Goal: Book appointment/travel/reservation

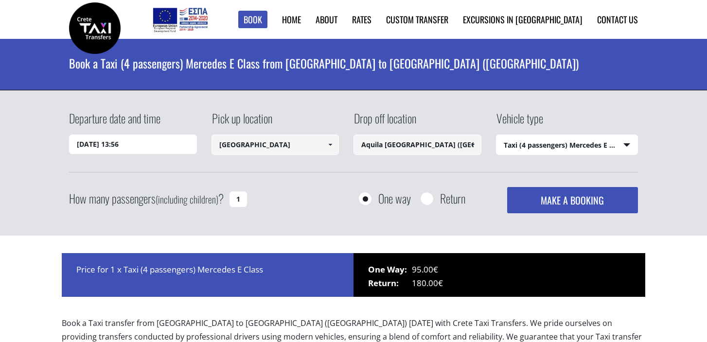
select select "540"
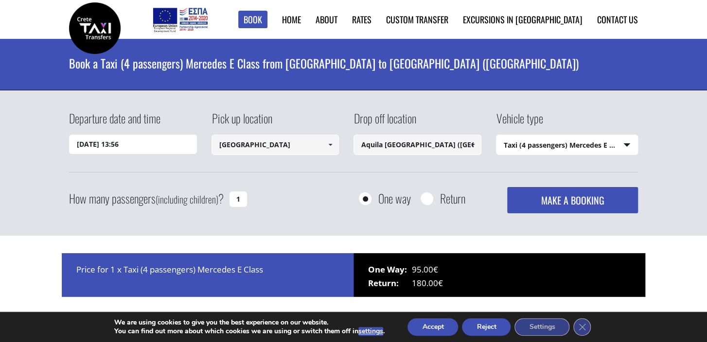
click at [404, 145] on input "Aquila [GEOGRAPHIC_DATA] ([GEOGRAPHIC_DATA])" at bounding box center [417, 145] width 128 height 20
drag, startPoint x: 386, startPoint y: 143, endPoint x: 488, endPoint y: 137, distance: 102.8
click at [481, 137] on input "Aquila [GEOGRAPHIC_DATA] ([GEOGRAPHIC_DATA])" at bounding box center [417, 145] width 128 height 20
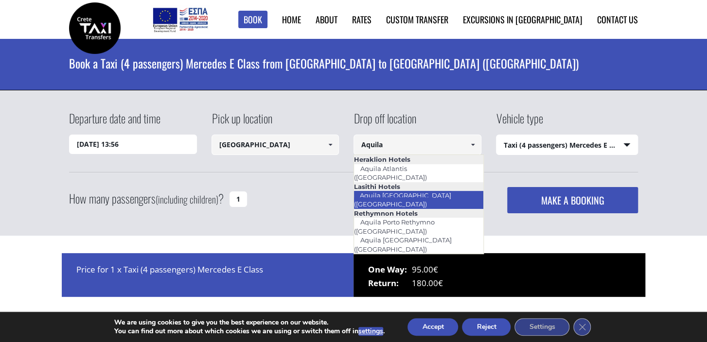
click at [417, 189] on link "Aquila [GEOGRAPHIC_DATA] ([GEOGRAPHIC_DATA])" at bounding box center [402, 200] width 98 height 22
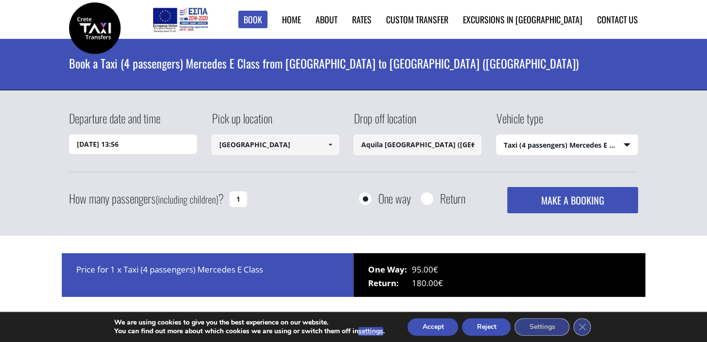
type input "Aquila [GEOGRAPHIC_DATA] ([GEOGRAPHIC_DATA])"
click at [425, 196] on input "Return" at bounding box center [427, 200] width 12 height 12
radio input "true"
type input "Aquila [GEOGRAPHIC_DATA] ([GEOGRAPHIC_DATA])"
type input "[GEOGRAPHIC_DATA]"
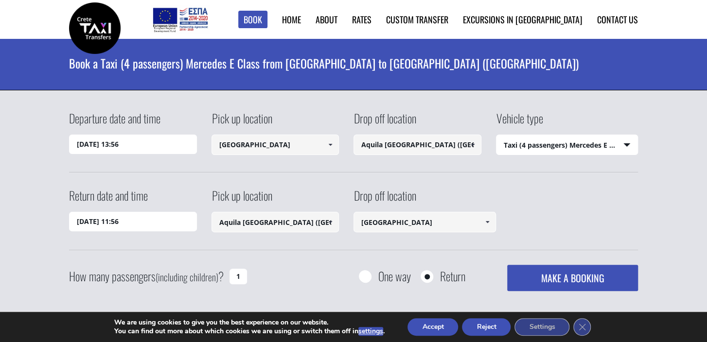
drag, startPoint x: 236, startPoint y: 274, endPoint x: 251, endPoint y: 275, distance: 15.1
click at [247, 275] on input "1" at bounding box center [239, 277] width 18 height 16
type input "2"
click at [97, 144] on input "[DATE] 13:56" at bounding box center [133, 144] width 128 height 19
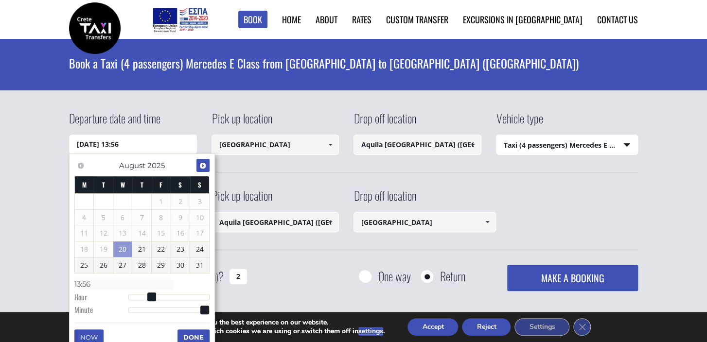
click at [203, 166] on span "Next" at bounding box center [203, 166] width 8 height 8
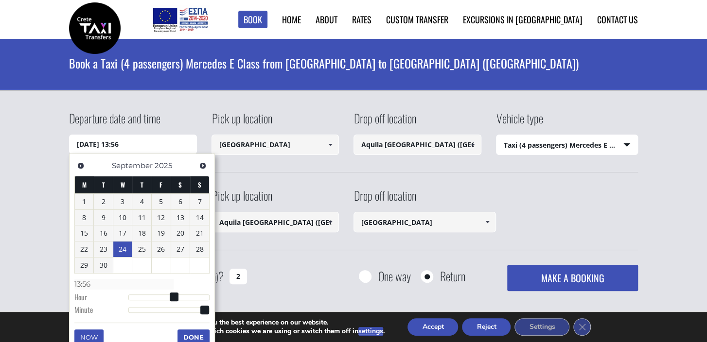
click at [120, 248] on link "24" at bounding box center [122, 250] width 19 height 16
type input "[DATE] 00:00"
click at [203, 164] on span "Next" at bounding box center [203, 166] width 8 height 8
click at [273, 268] on div "How many passengers (including children) ? 2 One way Return MAKE A BOOKING Plea…" at bounding box center [353, 278] width 569 height 26
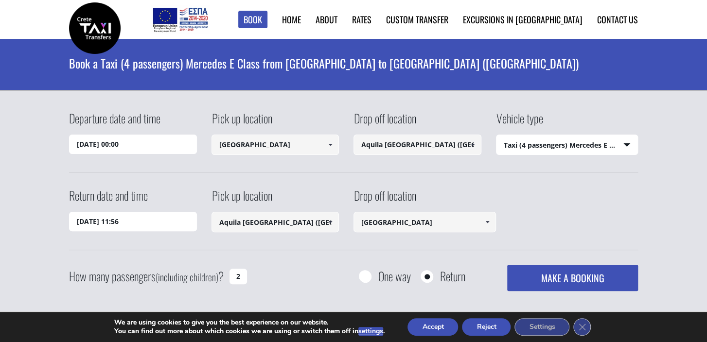
click at [100, 221] on input "[DATE] 11:56" at bounding box center [133, 221] width 128 height 19
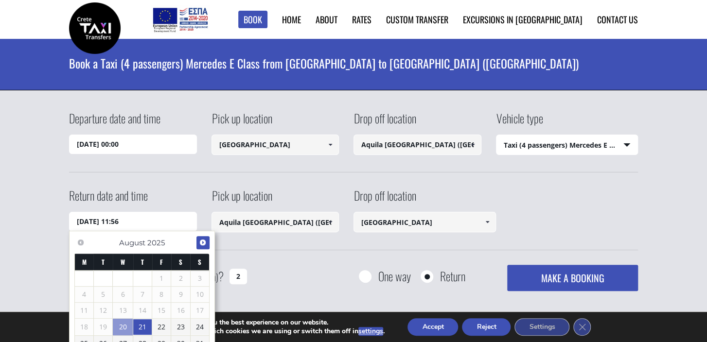
click at [202, 241] on span "Next" at bounding box center [203, 243] width 8 height 8
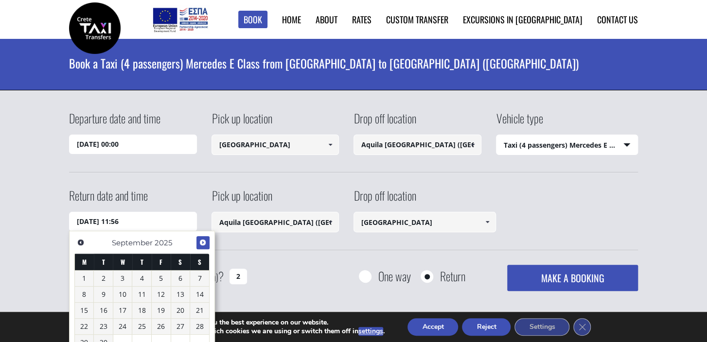
click at [202, 241] on span "Next" at bounding box center [203, 243] width 8 height 8
click at [125, 277] on link "1" at bounding box center [122, 279] width 19 height 16
type input "[DATE] 11:56"
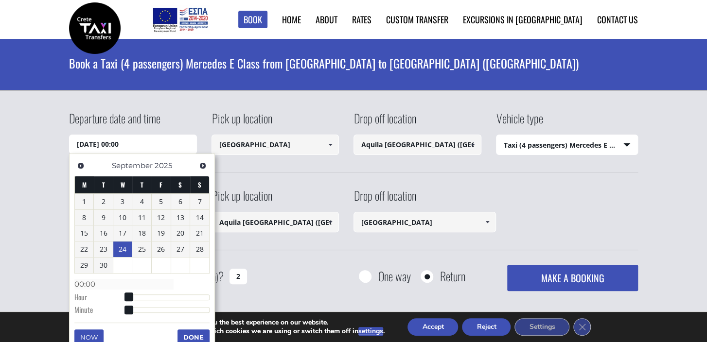
drag, startPoint x: 116, startPoint y: 144, endPoint x: 149, endPoint y: 145, distance: 32.6
click at [149, 145] on input "[DATE] 00:00" at bounding box center [133, 144] width 128 height 19
type input "[DATE] 03:00"
type input "03:00"
click at [139, 297] on div at bounding box center [168, 298] width 81 height 6
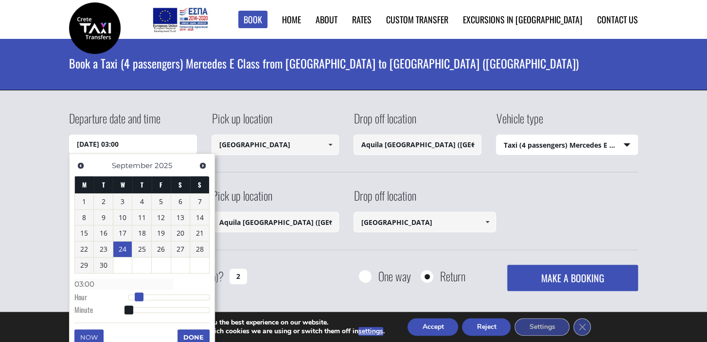
click at [139, 297] on span at bounding box center [139, 297] width 9 height 9
type input "[DATE] 07:00"
type input "07:00"
click at [152, 297] on div at bounding box center [168, 298] width 81 height 6
click at [119, 141] on input "[DATE] 07:00" at bounding box center [133, 144] width 128 height 19
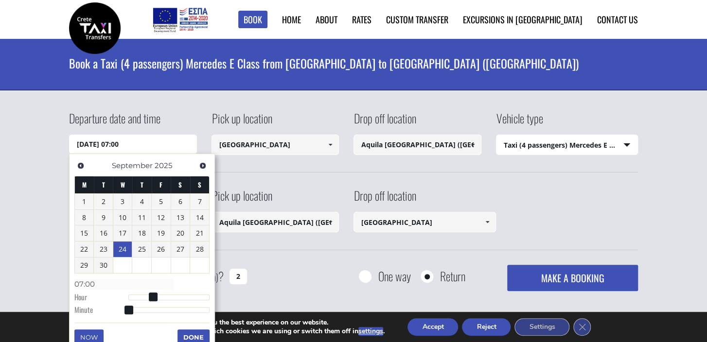
drag, startPoint x: 115, startPoint y: 141, endPoint x: 155, endPoint y: 147, distance: 40.4
click at [155, 147] on input "[DATE] 07:00" at bounding box center [133, 144] width 128 height 19
type input "[DATE] 08:00"
type input "08:00"
type input "[DATE] 09:00"
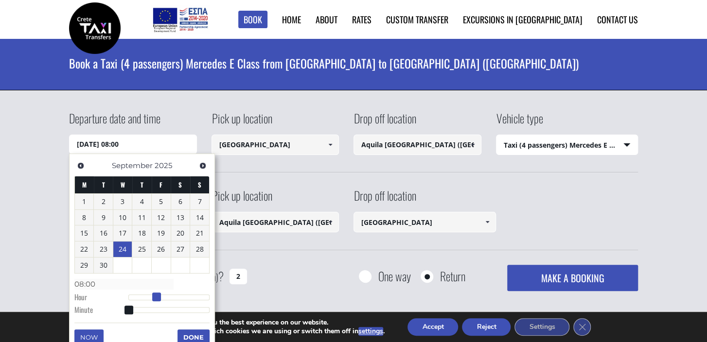
type input "09:00"
type input "[DATE] 10:00"
type input "10:00"
type input "[DATE] 11:00"
type input "11:00"
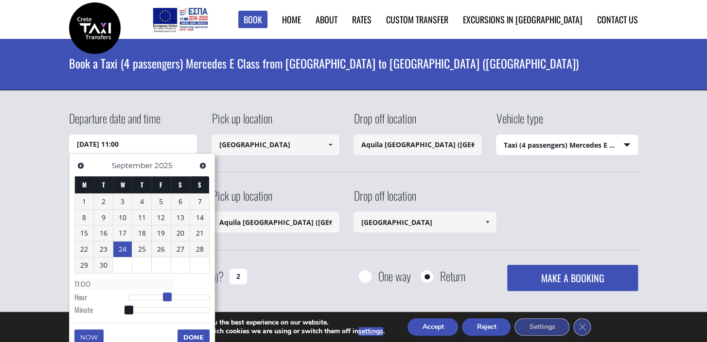
type input "[DATE] 12:00"
type input "12:00"
type input "[DATE] 13:00"
type input "13:00"
type input "[DATE] 14:00"
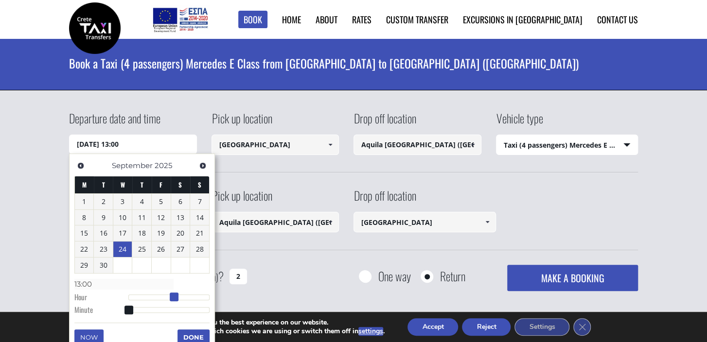
type input "14:00"
drag, startPoint x: 151, startPoint y: 295, endPoint x: 177, endPoint y: 299, distance: 25.6
click at [177, 299] on span at bounding box center [177, 297] width 9 height 9
click at [185, 332] on button "Done" at bounding box center [193, 338] width 32 height 16
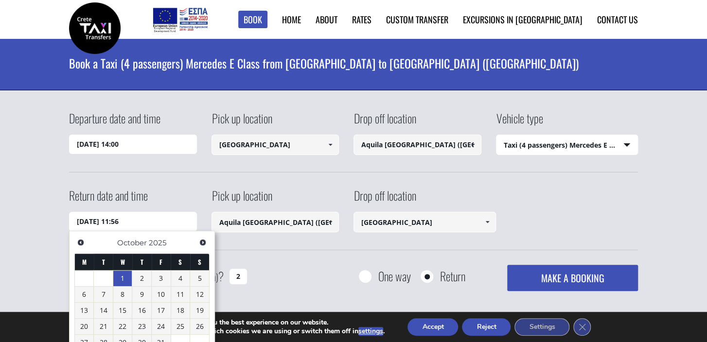
drag, startPoint x: 116, startPoint y: 223, endPoint x: 145, endPoint y: 221, distance: 29.2
click at [145, 221] on input "[DATE] 11:56" at bounding box center [133, 221] width 128 height 19
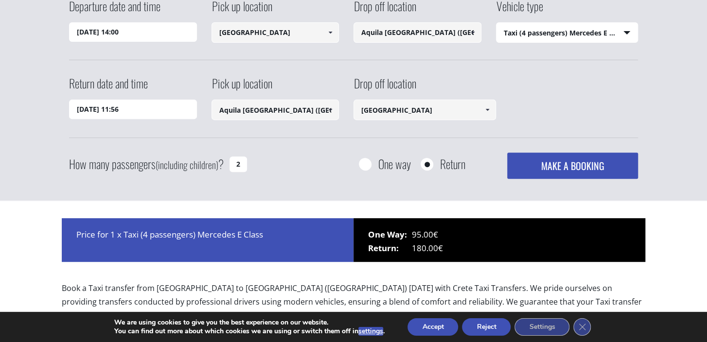
scroll to position [117, 0]
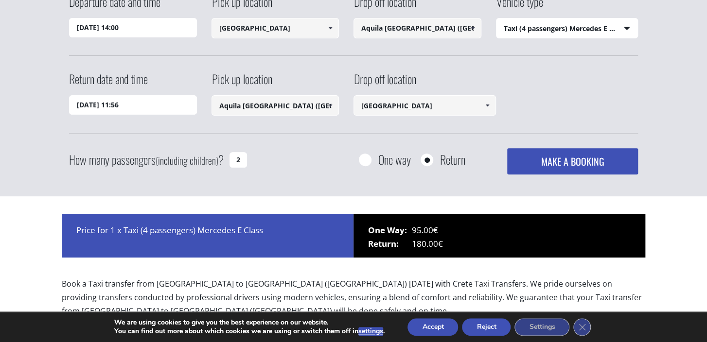
drag, startPoint x: 116, startPoint y: 101, endPoint x: 140, endPoint y: 103, distance: 23.9
click at [140, 103] on input "[DATE] 11:56" at bounding box center [133, 104] width 128 height 19
click at [95, 106] on input "[DATE] 11:56" at bounding box center [133, 104] width 128 height 19
click at [79, 102] on input "[DATE] 11:56" at bounding box center [133, 104] width 128 height 19
click at [127, 104] on input "[DATE] 11:56" at bounding box center [133, 104] width 128 height 19
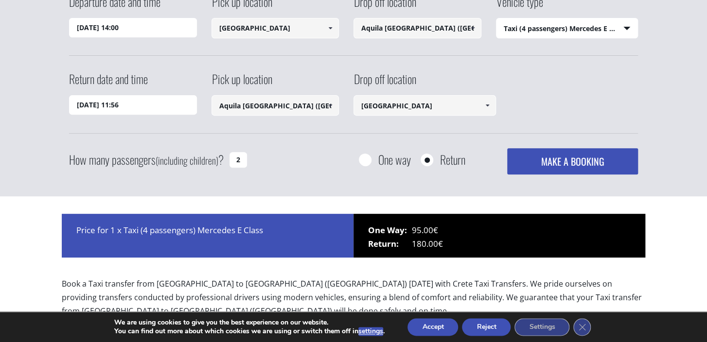
click at [171, 135] on div "Departure date and time [DATE] 14:00 Pick up location [GEOGRAPHIC_DATA] Select …" at bounding box center [353, 83] width 569 height 181
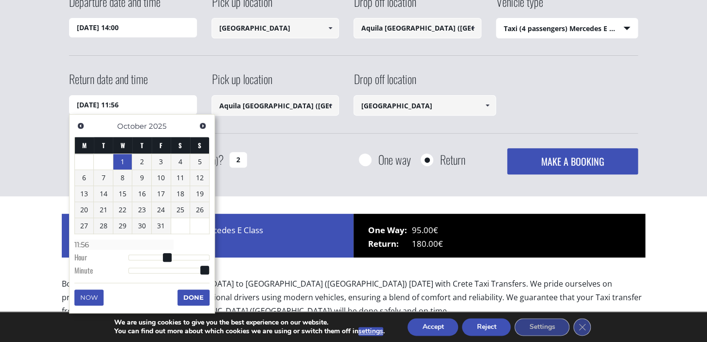
click at [118, 107] on input "[DATE] 11:56" at bounding box center [133, 104] width 128 height 19
type input "[DATE] 10:56"
type input "10:56"
type input "[DATE] 09:56"
type input "09:56"
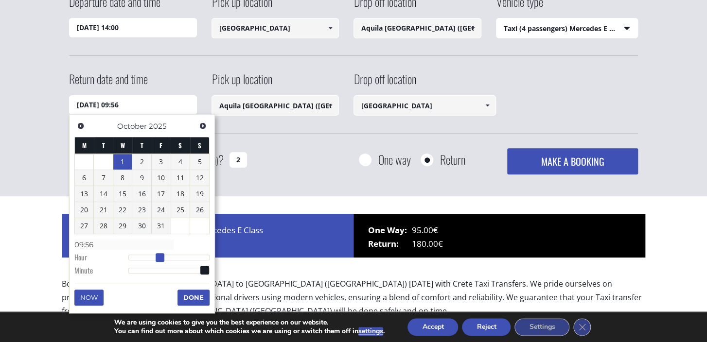
type input "[DATE] 10:56"
type input "10:56"
click at [162, 255] on span at bounding box center [163, 257] width 9 height 9
type input "[DATE] 09:56"
type input "09:56"
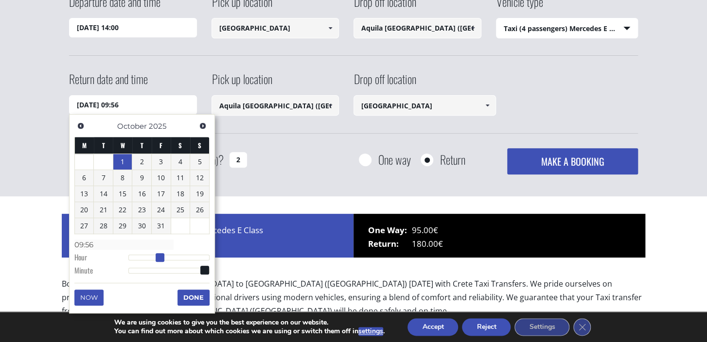
click at [157, 255] on span at bounding box center [160, 257] width 9 height 9
click at [198, 299] on button "Done" at bounding box center [193, 298] width 32 height 16
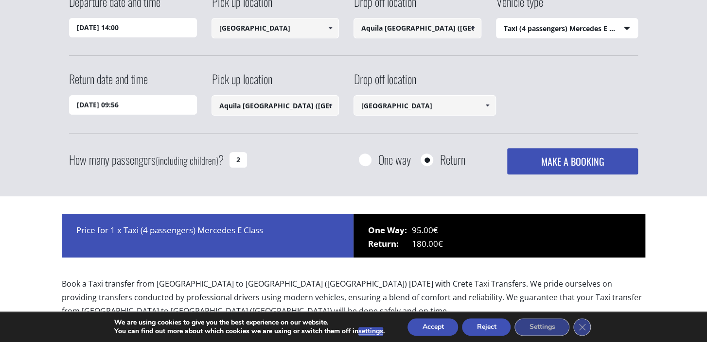
drag, startPoint x: 679, startPoint y: 177, endPoint x: 679, endPoint y: 118, distance: 58.4
click at [679, 118] on div "Departure date and time [DATE] 14:00 Pick up location [GEOGRAPHIC_DATA] Select …" at bounding box center [353, 85] width 707 height 223
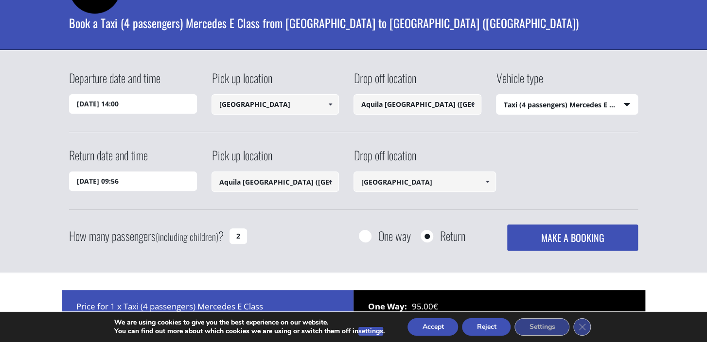
scroll to position [37, 0]
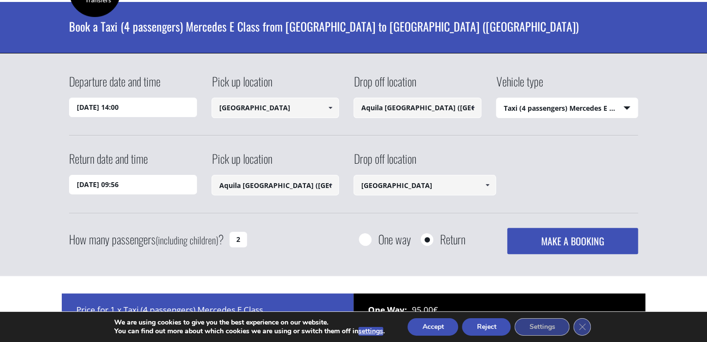
click at [426, 108] on input "Aquila [GEOGRAPHIC_DATA] ([GEOGRAPHIC_DATA])" at bounding box center [417, 108] width 128 height 20
click at [471, 107] on span at bounding box center [473, 108] width 8 height 8
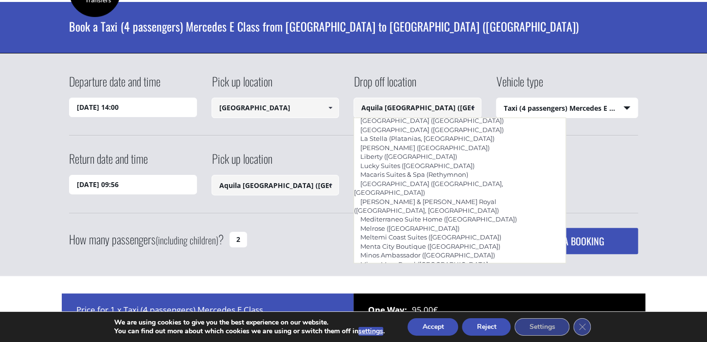
scroll to position [2171, 0]
